Goal: Book appointment/travel/reservation

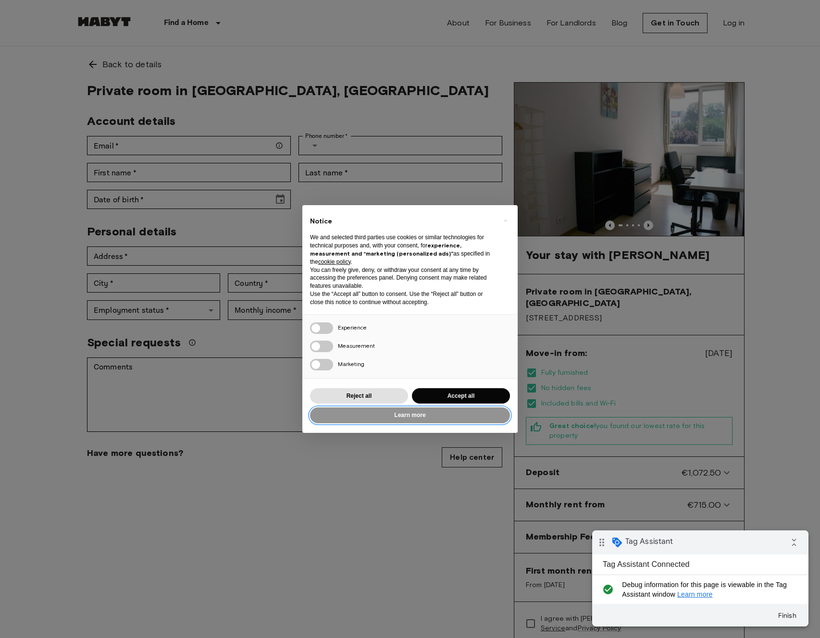
click at [427, 417] on button "Learn more" at bounding box center [410, 416] width 200 height 16
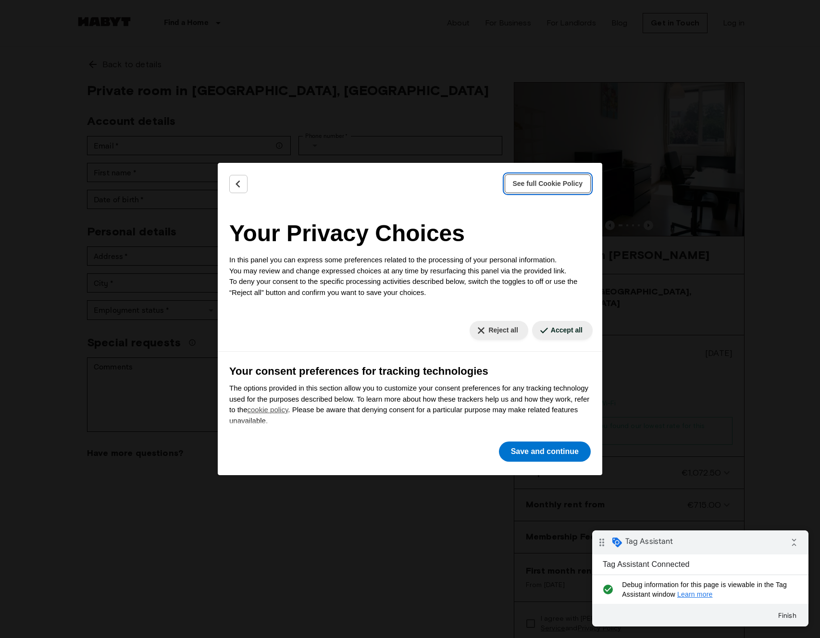
click at [547, 182] on span "See full Cookie Policy" at bounding box center [548, 184] width 70 height 10
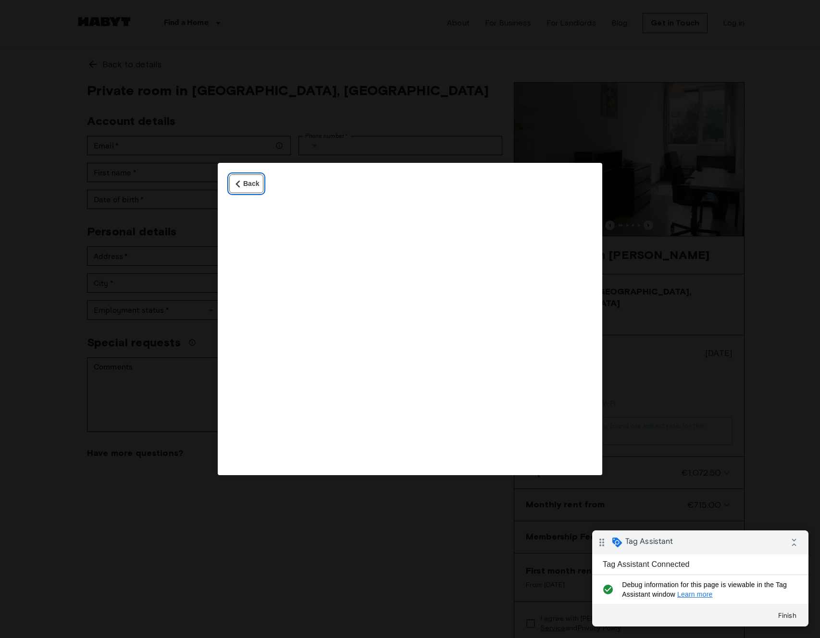
click at [240, 189] on button "Back" at bounding box center [246, 184] width 34 height 19
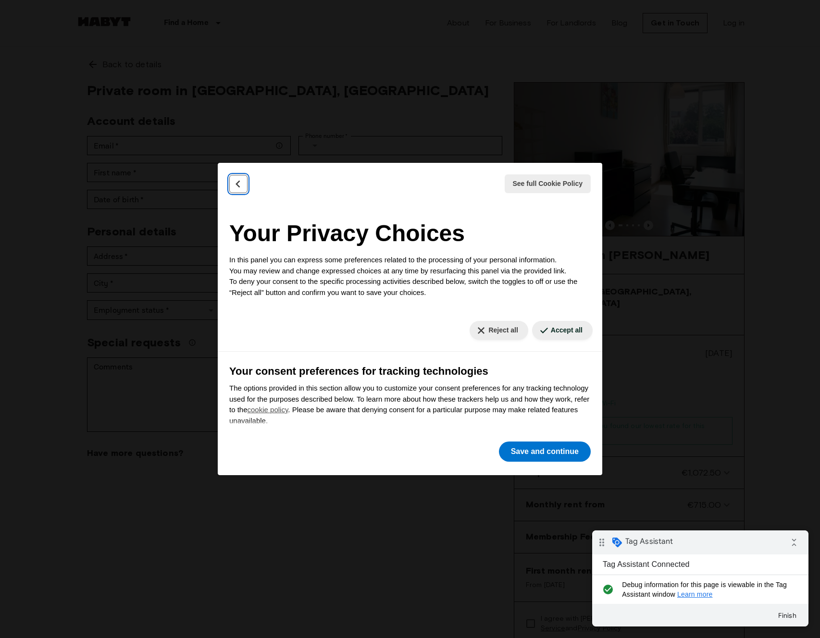
click at [239, 183] on icon "Back" at bounding box center [239, 184] width 10 height 10
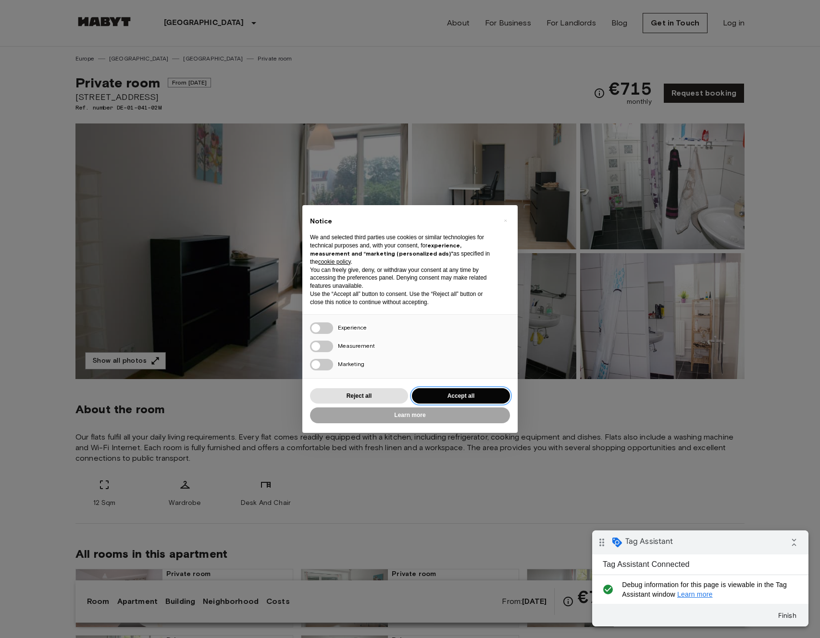
click at [451, 397] on button "Accept all" at bounding box center [461, 396] width 98 height 16
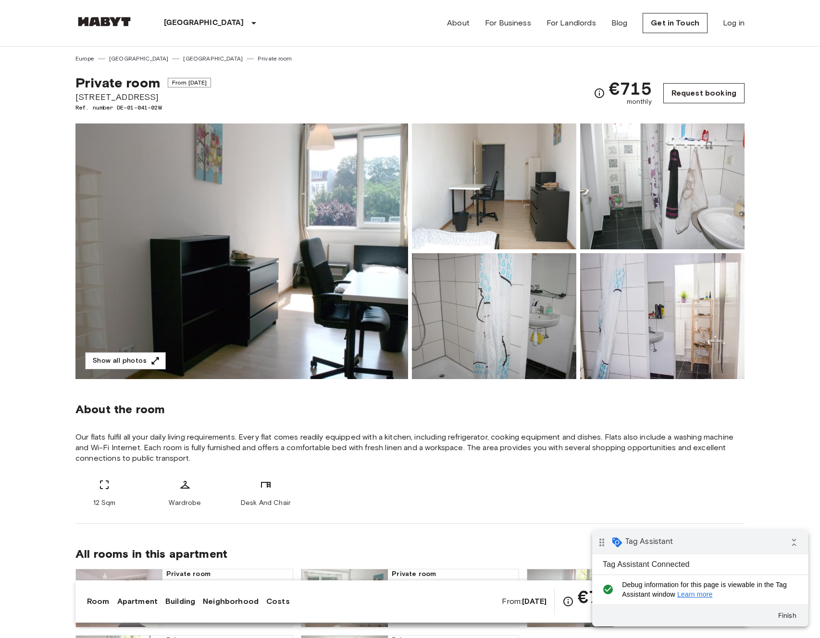
click at [708, 100] on link "Request booking" at bounding box center [703, 93] width 81 height 20
